Goal: Find specific page/section: Find specific page/section

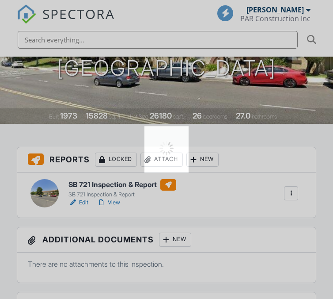
scroll to position [156, 0]
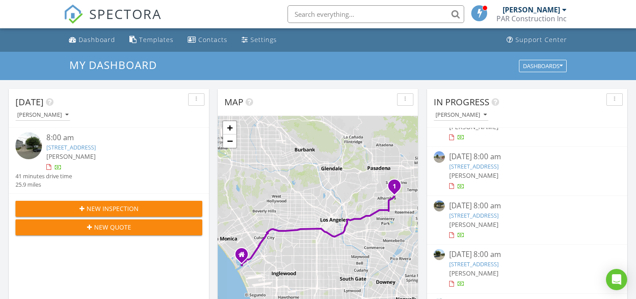
scroll to position [228, 0]
click at [487, 163] on link "[STREET_ADDRESS]" at bounding box center [473, 164] width 49 height 8
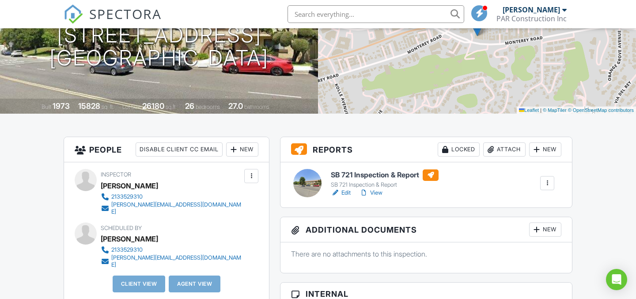
scroll to position [122, 0]
click at [346, 193] on link "Edit" at bounding box center [341, 193] width 20 height 9
